Goal: Check status: Check status

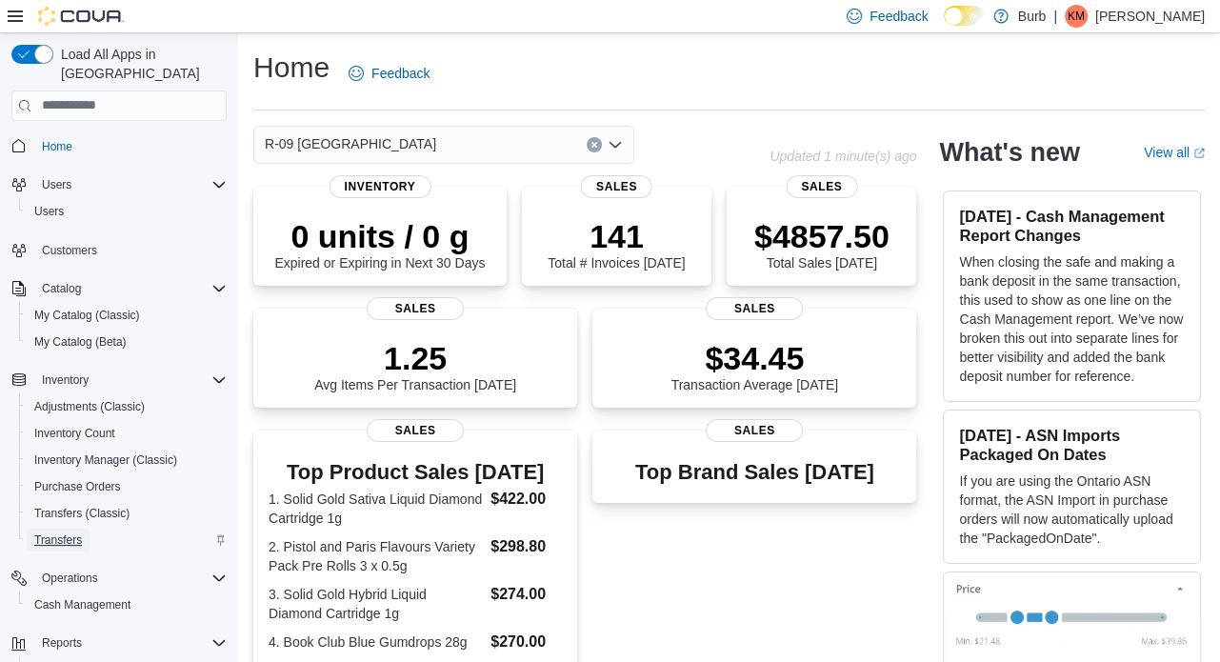
click at [71, 533] on span "Transfers" at bounding box center [58, 540] width 48 height 15
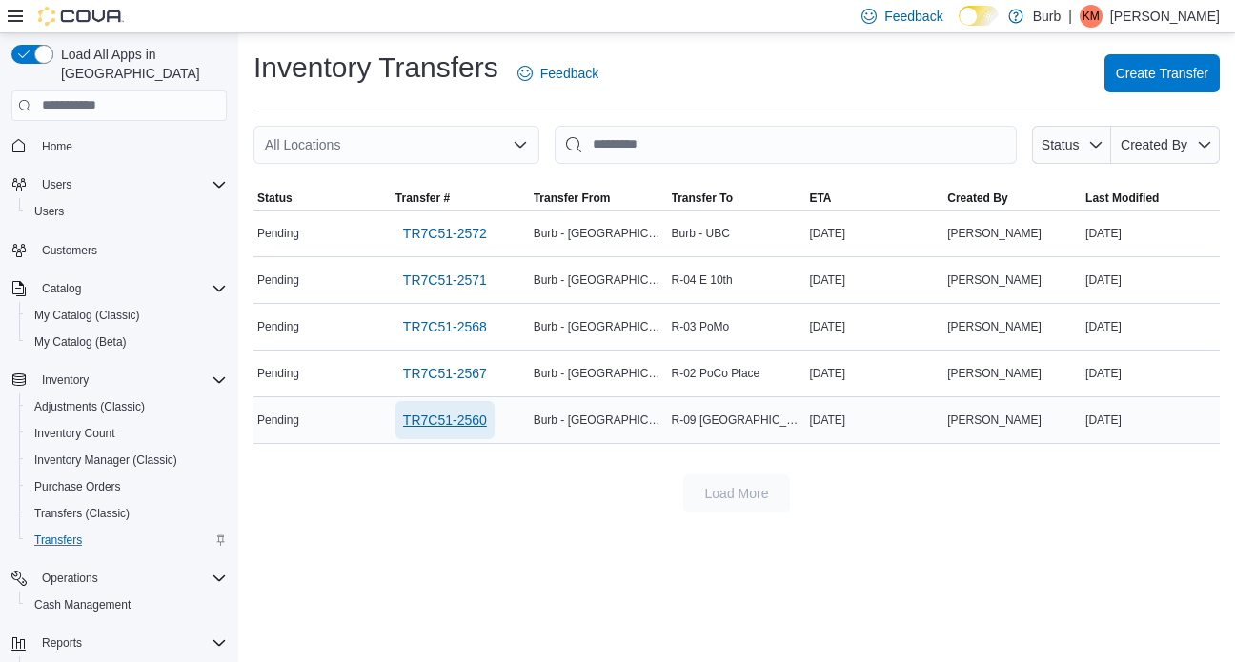
click at [461, 420] on span "TR7C51-2560" at bounding box center [445, 420] width 84 height 19
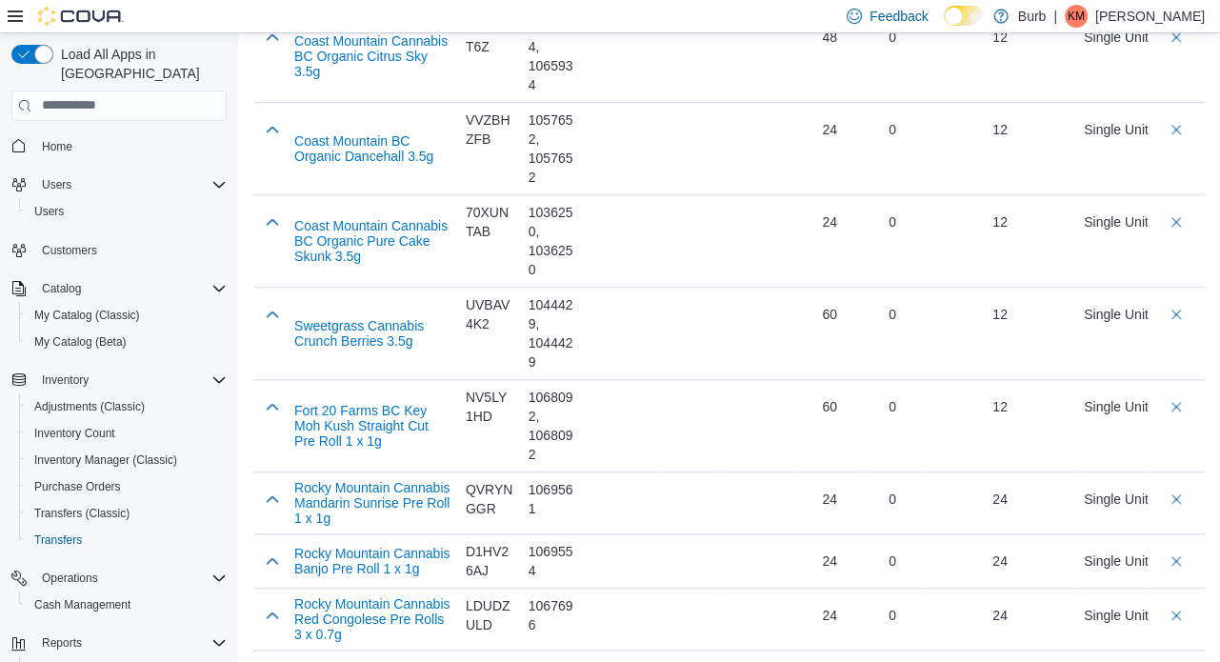
scroll to position [1551, 0]
